Goal: Book appointment/travel/reservation

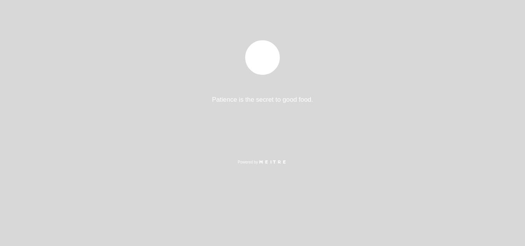
select select "es"
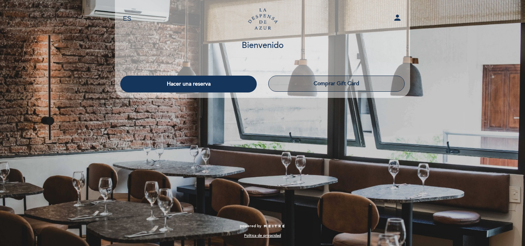
click at [336, 80] on button "Comprar Gift Card" at bounding box center [336, 84] width 136 height 16
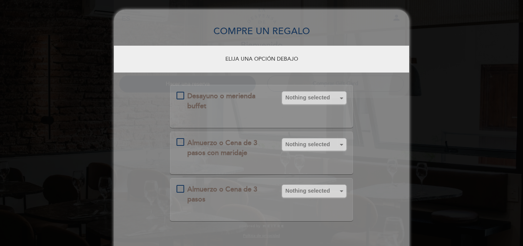
click at [182, 143] on div "Almuerzo o Cena de 3 pasos con maridaje" at bounding box center [224, 148] width 96 height 20
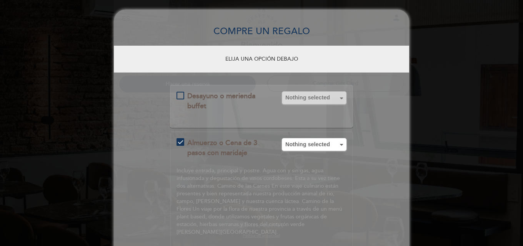
click at [426, 32] on div "COMPRE UN REGALO ELIJA UNA OPCIÓN DEBAJO Desayuno o merienda buffet Nothing sel…" at bounding box center [261, 188] width 523 height 377
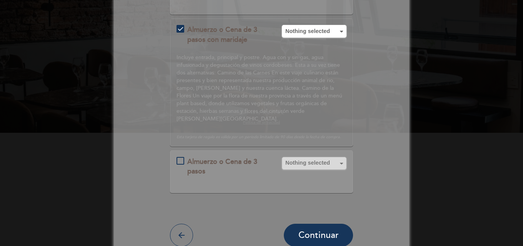
scroll to position [115, 0]
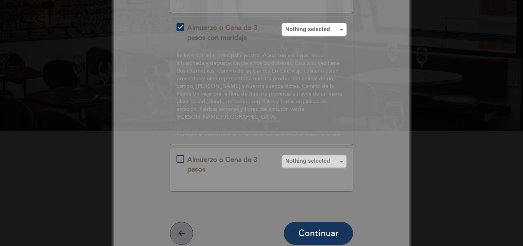
click at [183, 229] on icon "arrow_back" at bounding box center [181, 233] width 9 height 9
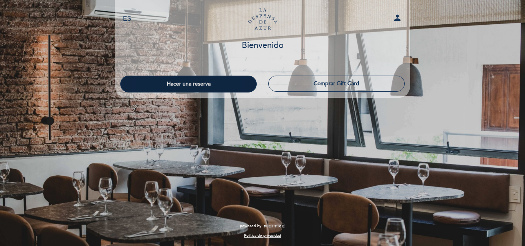
click at [207, 86] on button "Hacer una reserva" at bounding box center [188, 84] width 136 height 17
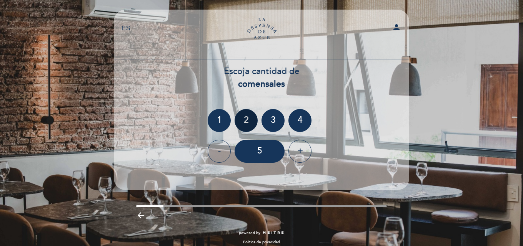
click at [247, 121] on div "2" at bounding box center [245, 120] width 23 height 23
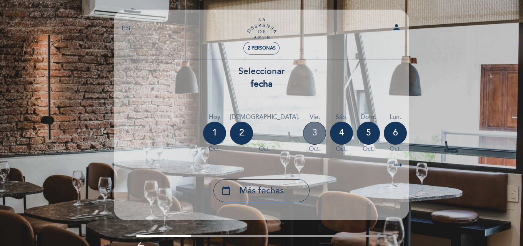
click at [303, 134] on div "3" at bounding box center [314, 133] width 23 height 23
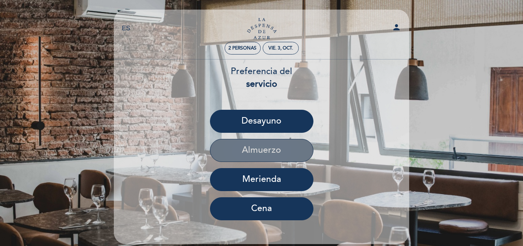
click at [263, 146] on button "Almuerzo" at bounding box center [261, 150] width 103 height 23
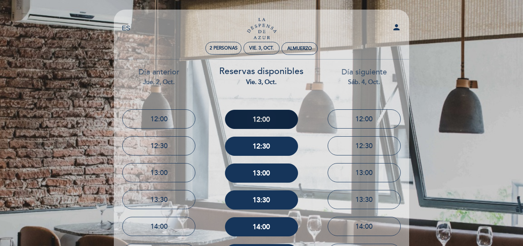
click at [277, 121] on button "12:00" at bounding box center [261, 119] width 73 height 19
click at [475, 40] on div "EN ES PT La Despensa de Azur person 2 personas vie. 3, oct. 12:00 [GEOGRAPHIC_D…" at bounding box center [261, 204] width 523 height 409
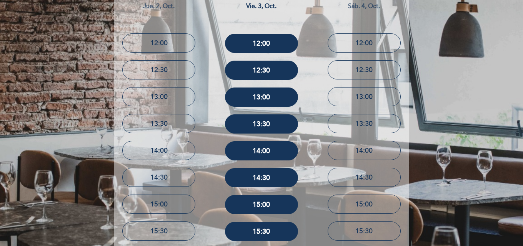
scroll to position [163, 0]
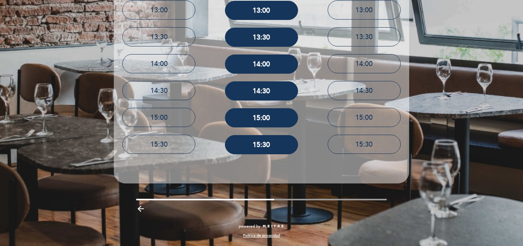
click at [143, 208] on icon "arrow_backward" at bounding box center [140, 208] width 9 height 9
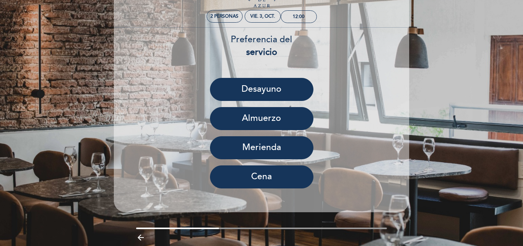
scroll to position [61, 0]
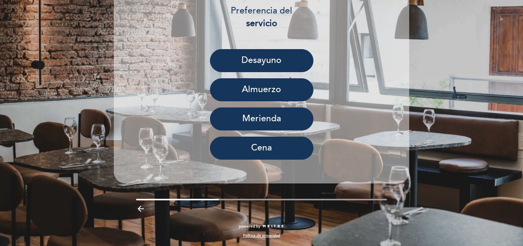
click at [145, 209] on icon "arrow_backward" at bounding box center [140, 208] width 9 height 9
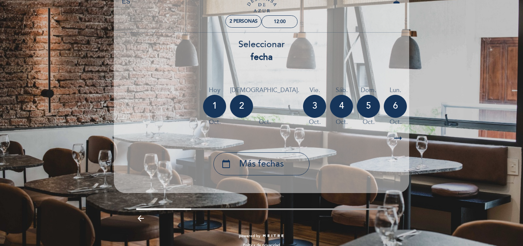
scroll to position [38, 0]
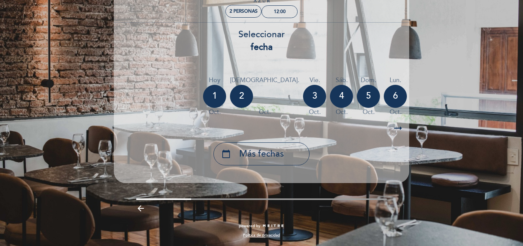
click at [140, 208] on icon "arrow_backward" at bounding box center [140, 208] width 9 height 9
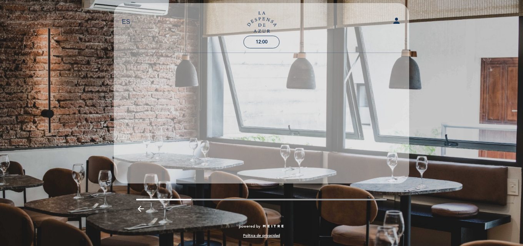
scroll to position [7, 0]
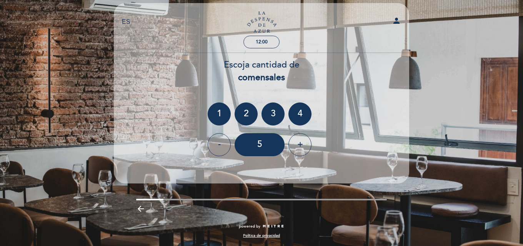
click at [138, 206] on icon "arrow_backward" at bounding box center [140, 208] width 9 height 9
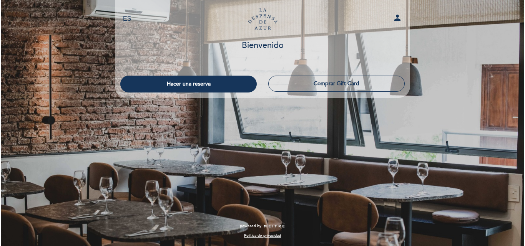
scroll to position [0, 0]
